Goal: Navigation & Orientation: Find specific page/section

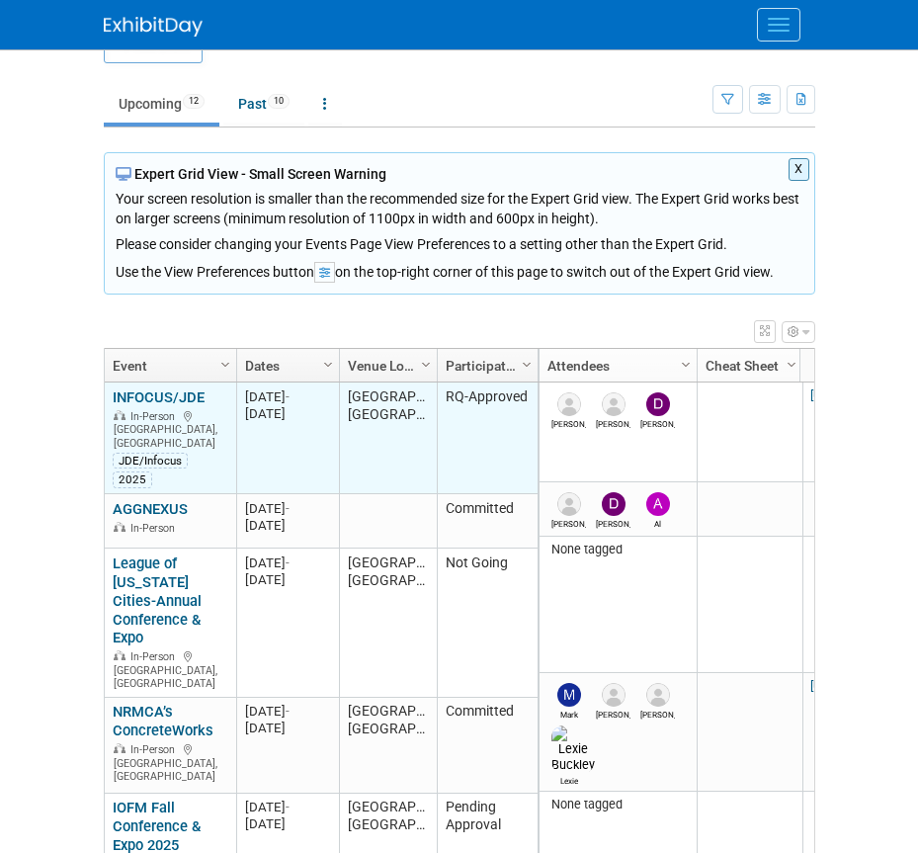
scroll to position [143, 0]
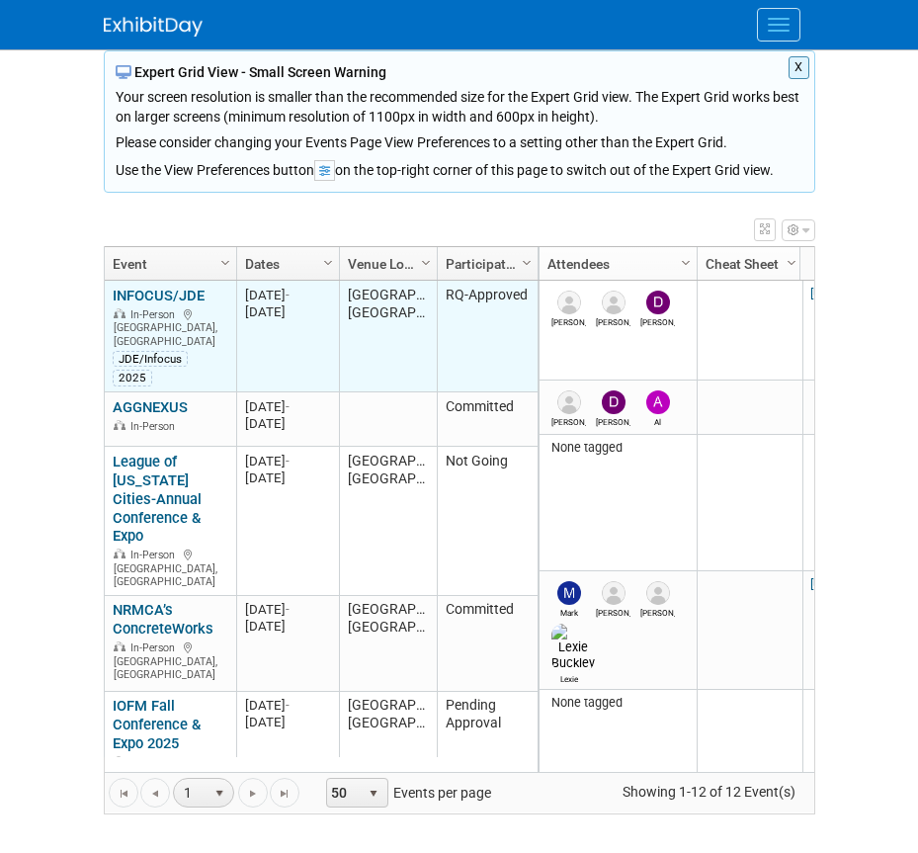
click at [144, 294] on link "INFOCUS/JDE" at bounding box center [159, 296] width 92 height 18
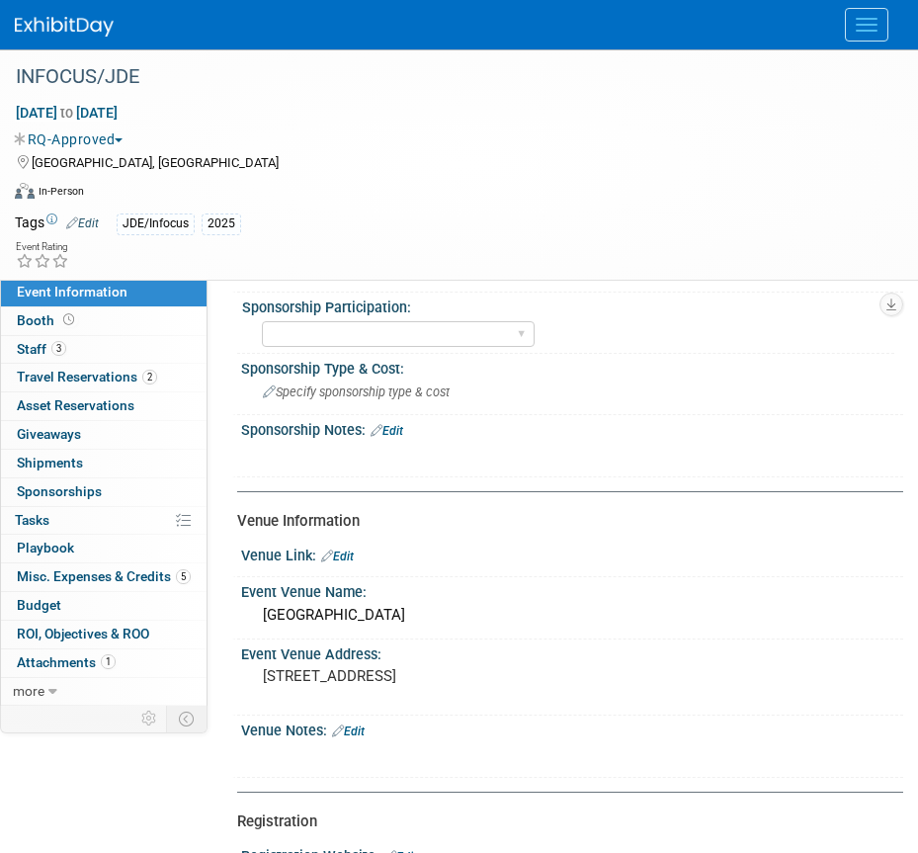
scroll to position [791, 0]
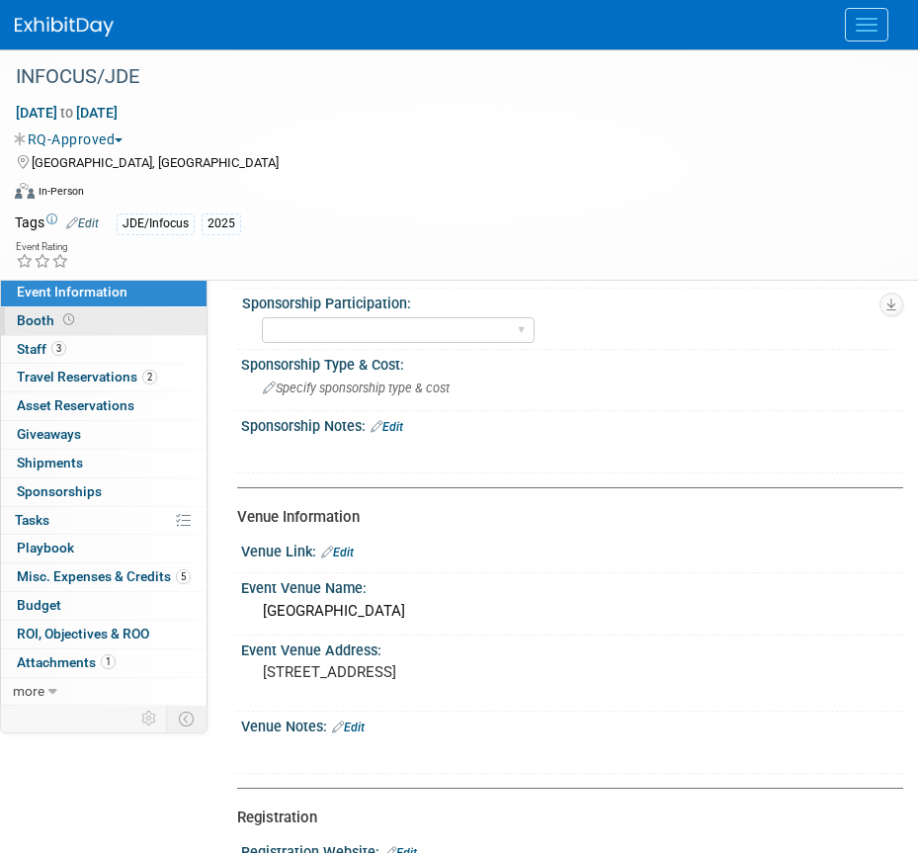
click at [79, 316] on link "Booth" at bounding box center [104, 321] width 206 height 28
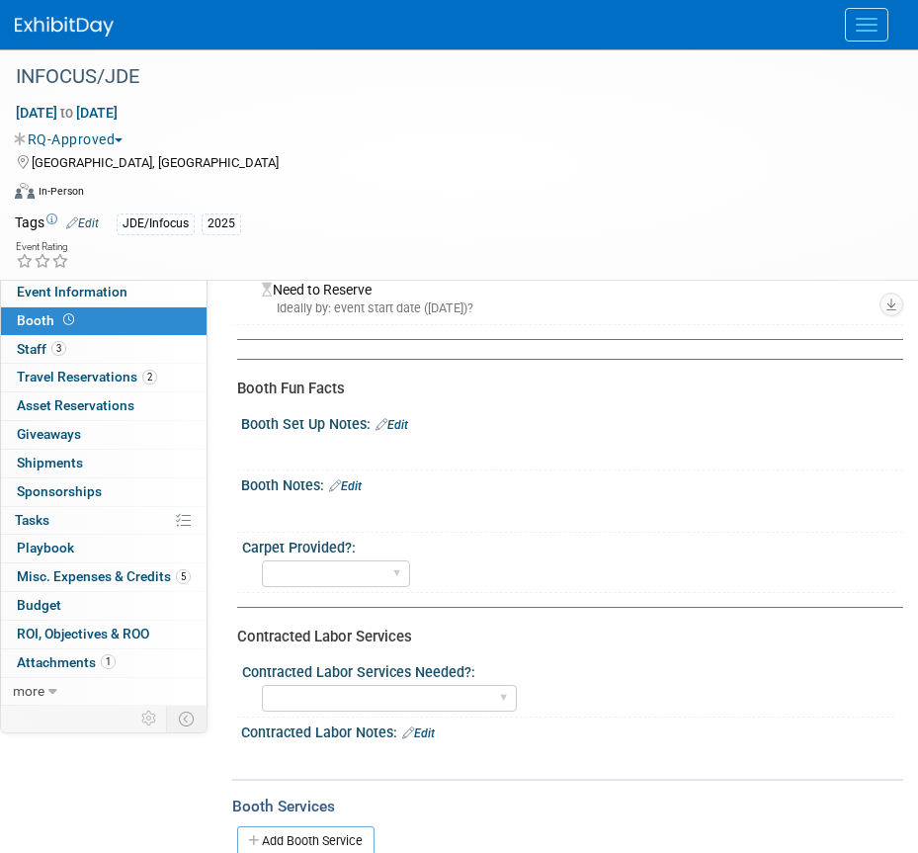
scroll to position [890, 0]
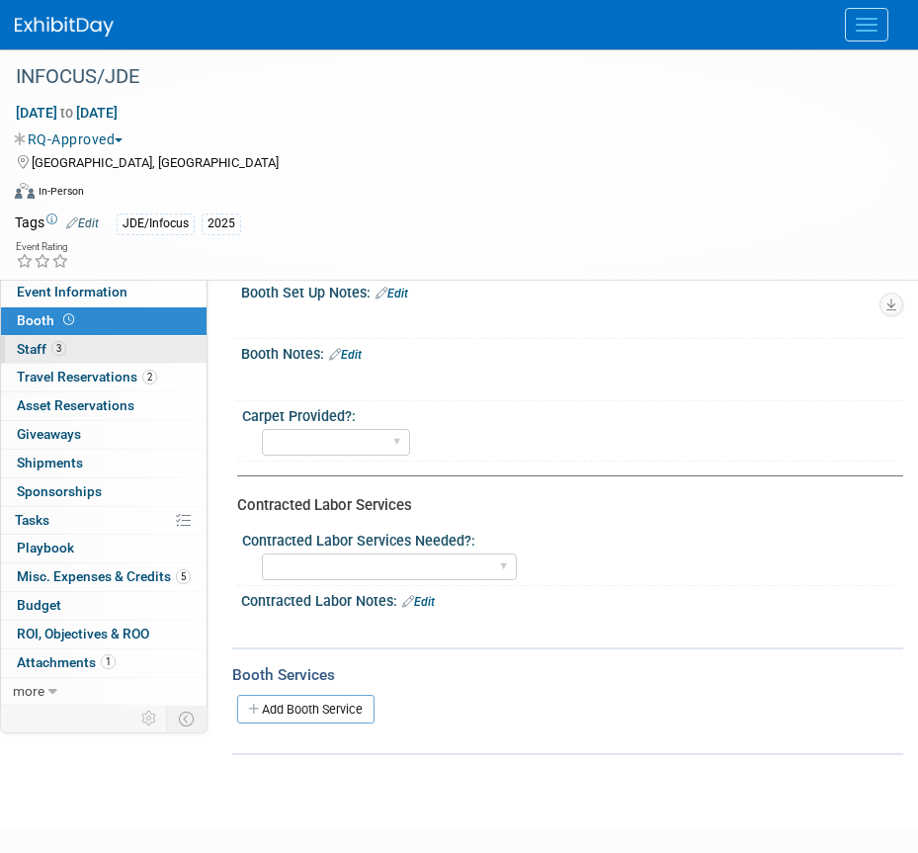
click at [96, 345] on link "3 Staff 3" at bounding box center [104, 350] width 206 height 28
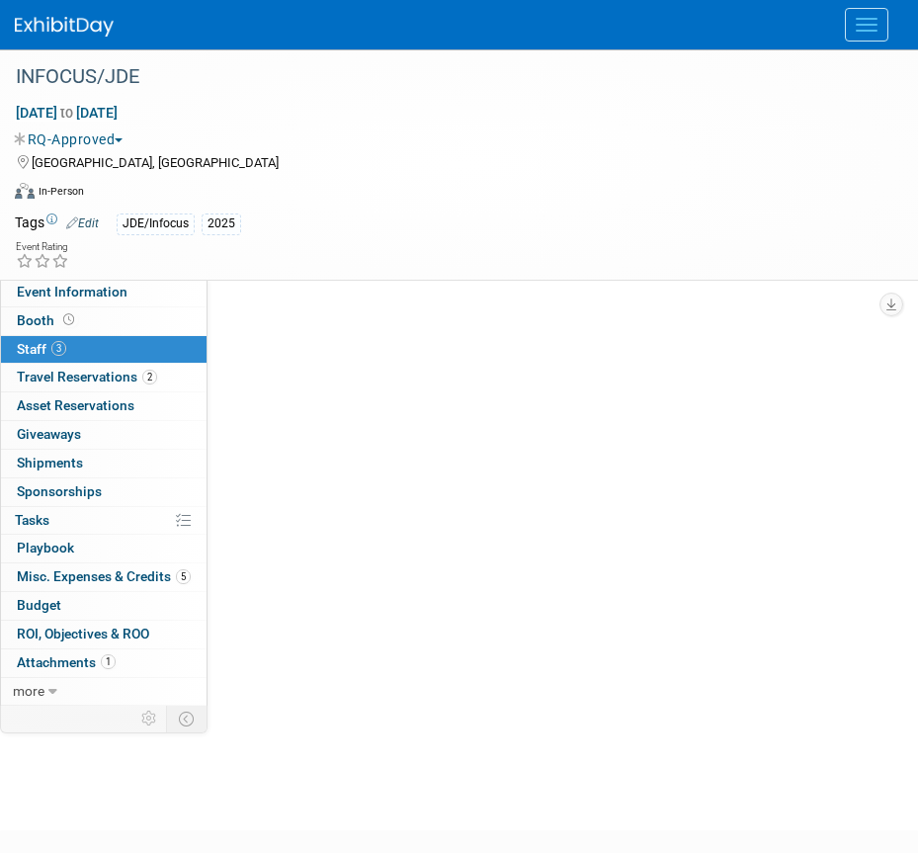
scroll to position [0, 0]
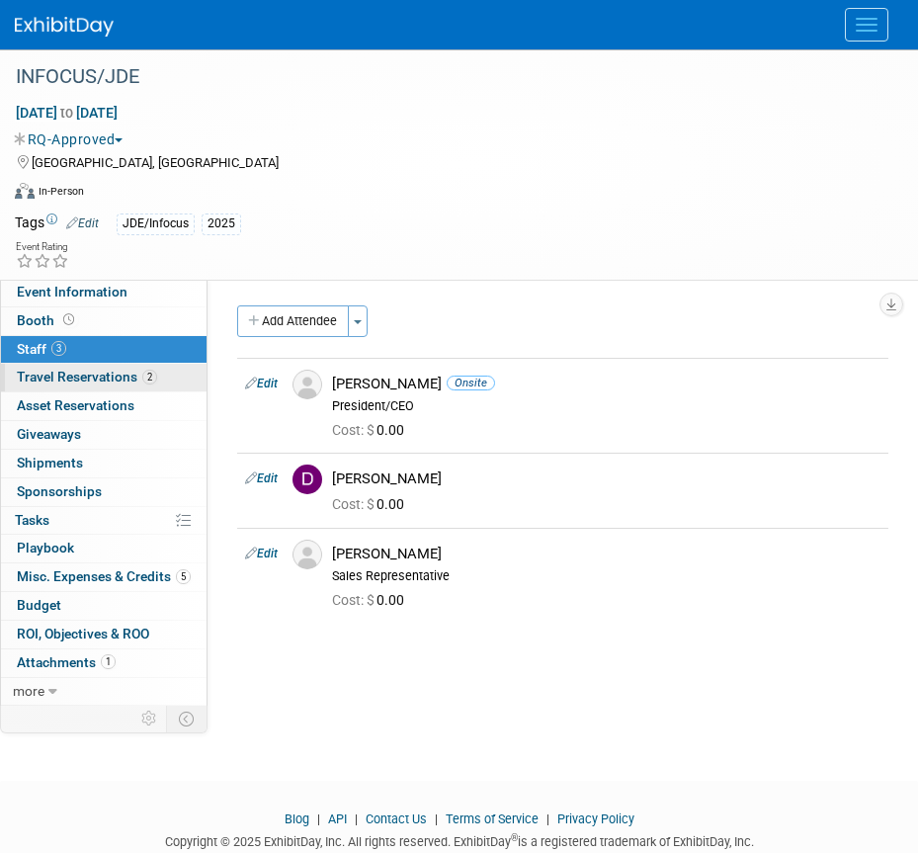
click at [50, 369] on link "2 Travel Reservations 2" at bounding box center [104, 378] width 206 height 28
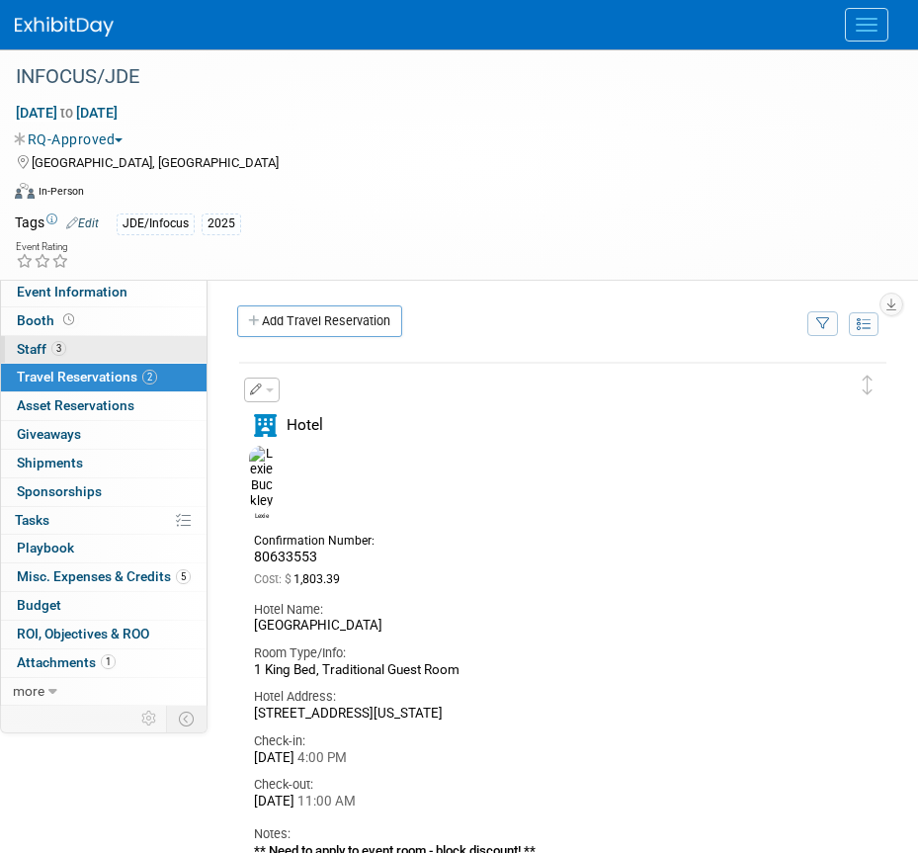
click at [68, 354] on link "3 Staff 3" at bounding box center [104, 350] width 206 height 28
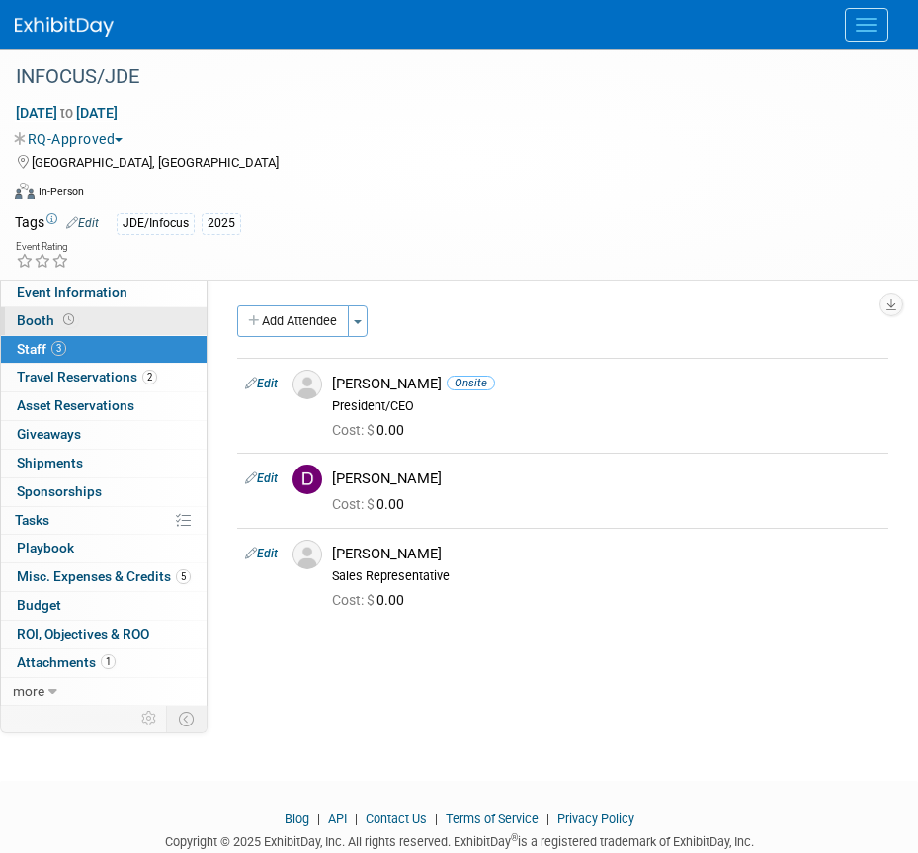
click at [87, 317] on link "Booth" at bounding box center [104, 321] width 206 height 28
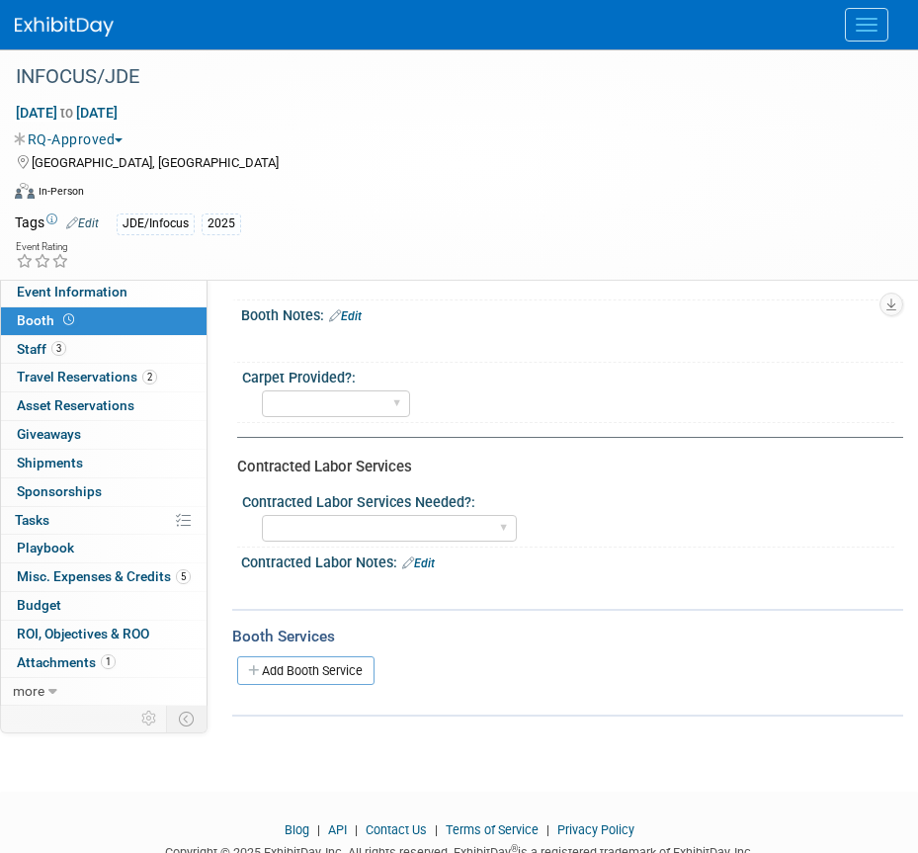
scroll to position [1004, 0]
